Goal: Communication & Community: Answer question/provide support

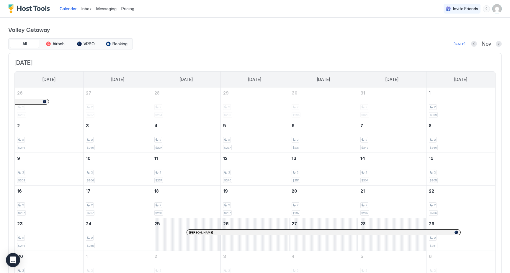
click at [88, 9] on span "Inbox" at bounding box center [86, 8] width 10 height 5
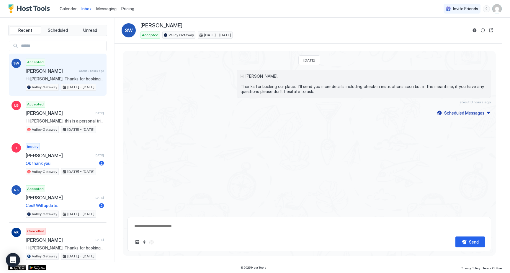
click at [70, 78] on span "Hi [PERSON_NAME], Thanks for booking our place. I'll send you more details incl…" at bounding box center [65, 78] width 78 height 5
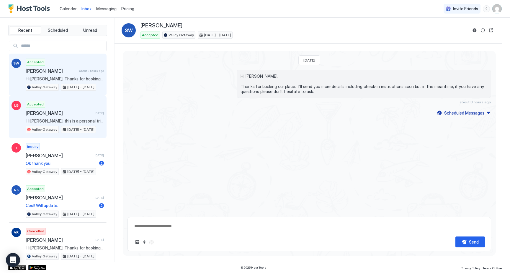
click at [60, 114] on span "[PERSON_NAME]" at bounding box center [59, 113] width 66 height 6
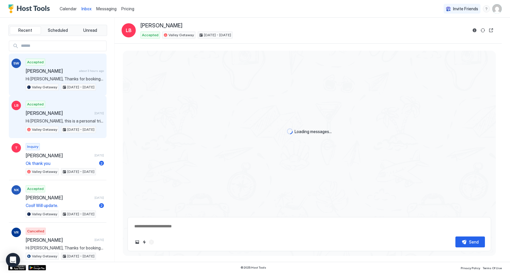
click at [76, 76] on span "Hi [PERSON_NAME], Thanks for booking our place. I'll send you more details incl…" at bounding box center [65, 78] width 78 height 5
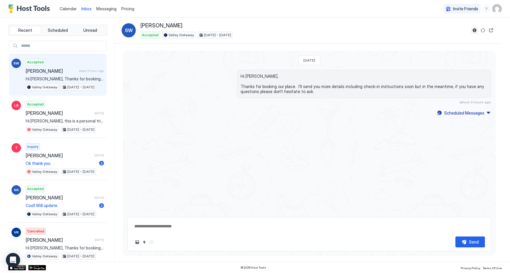
click at [473, 29] on button "Reservation information" at bounding box center [474, 30] width 7 height 7
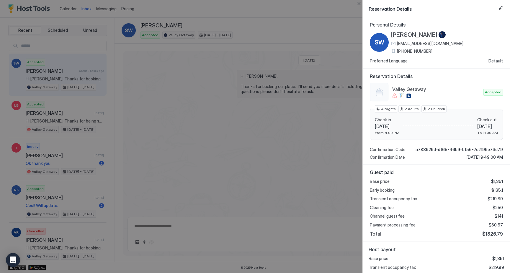
click at [316, 76] on div at bounding box center [255, 136] width 510 height 273
click at [359, 2] on button "Close" at bounding box center [358, 3] width 7 height 7
